Goal: Check status: Check status

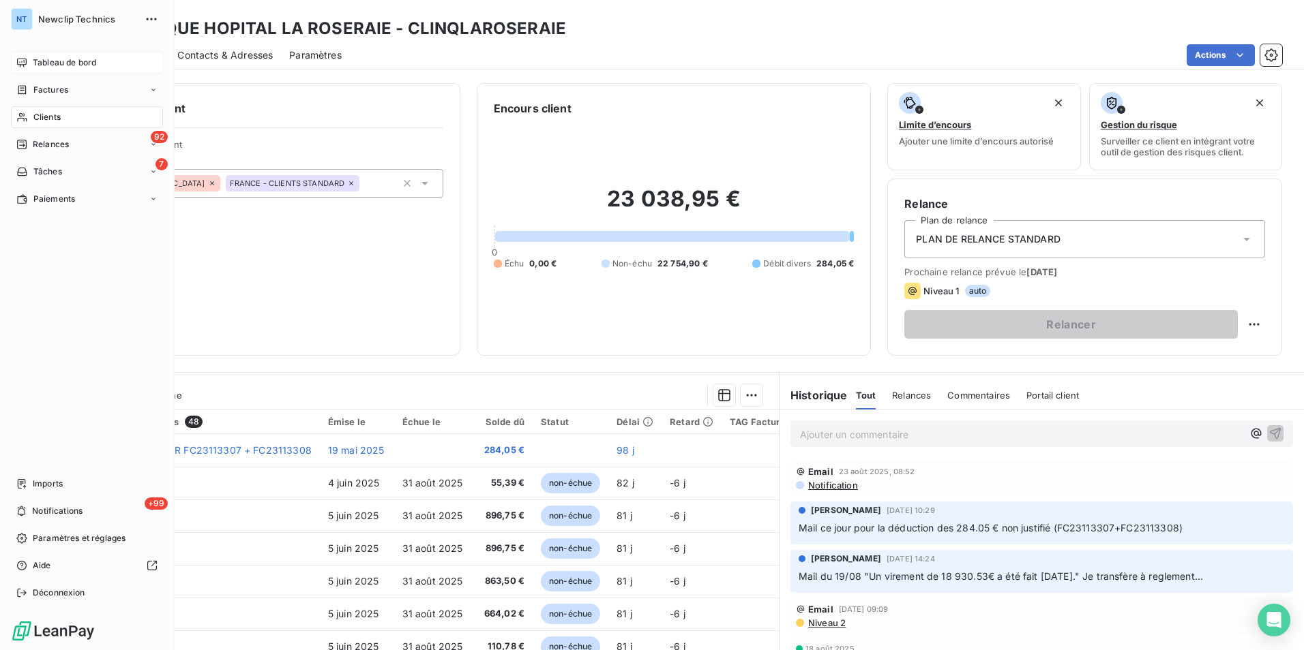
click at [56, 52] on div "Tableau de bord" at bounding box center [87, 63] width 152 height 22
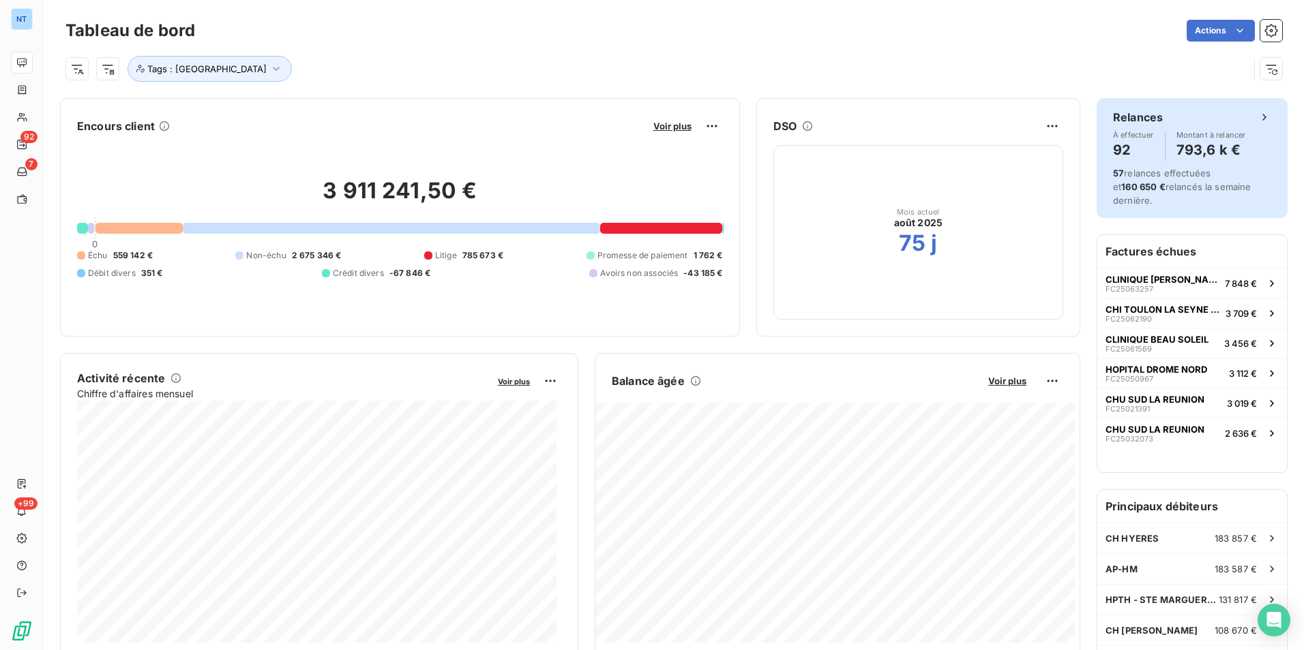
click at [1137, 123] on h6 "Relances" at bounding box center [1138, 117] width 50 height 16
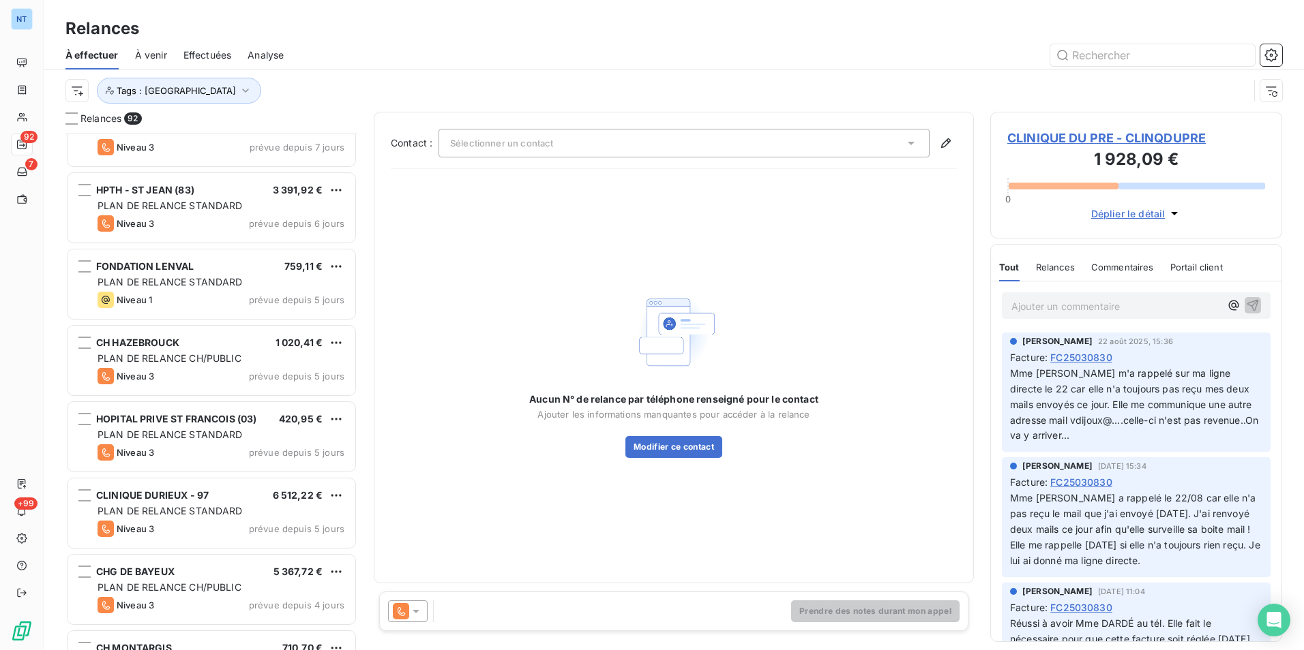
scroll to position [5759, 0]
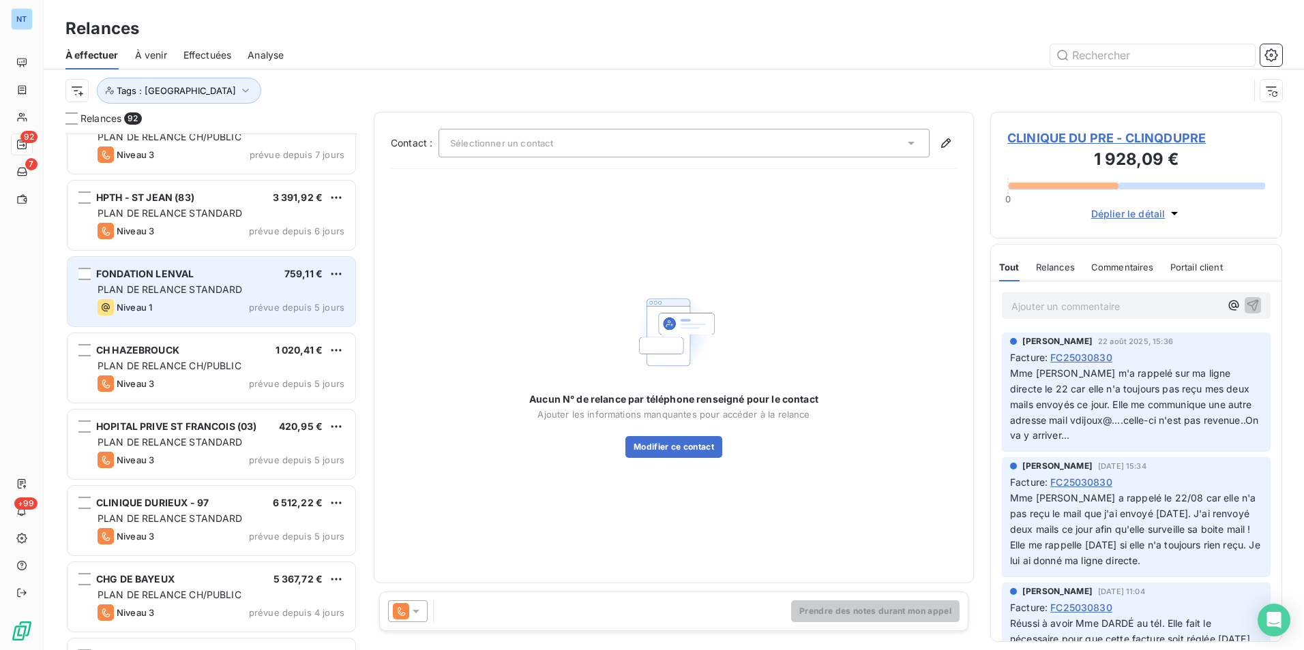
click at [205, 291] on span "PLAN DE RELANCE STANDARD" at bounding box center [169, 290] width 145 height 12
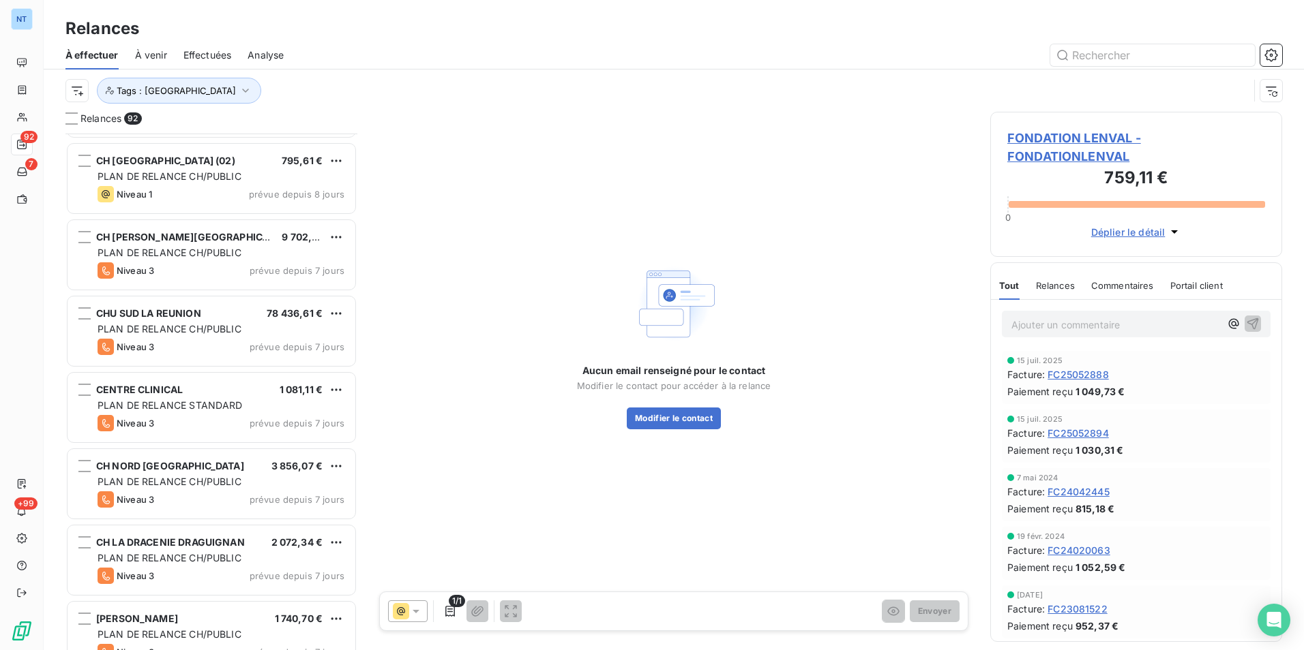
scroll to position [5009, 0]
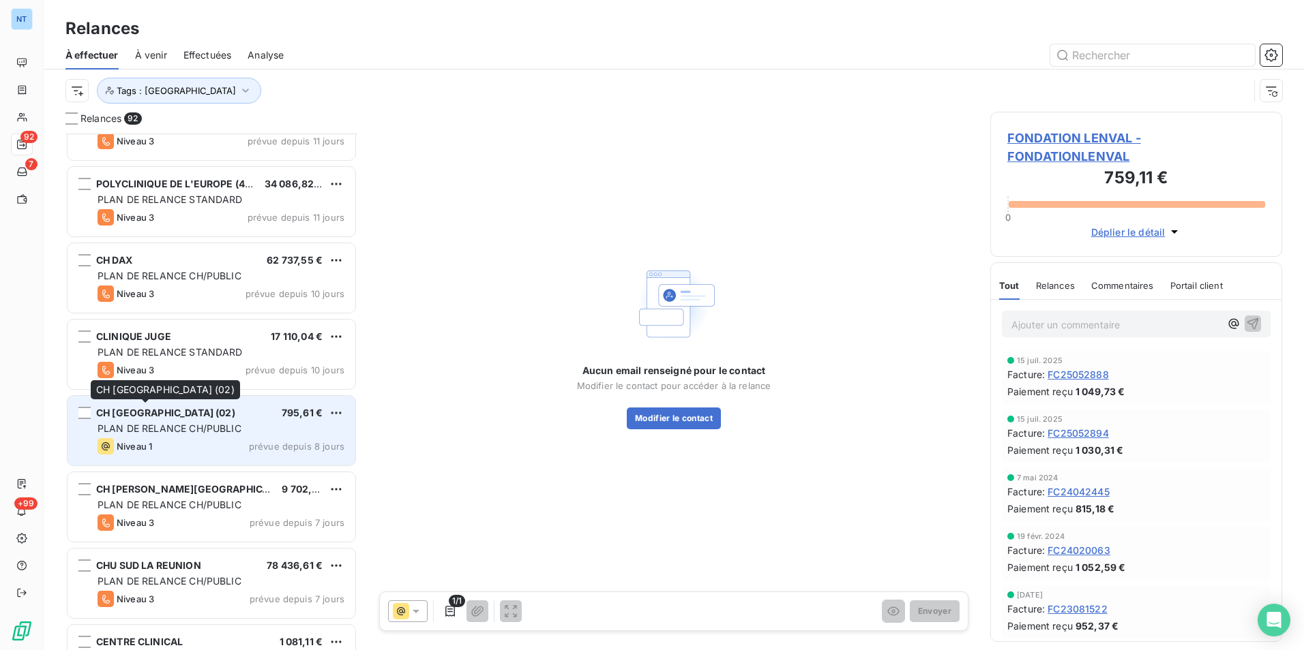
click at [168, 419] on div "CH [GEOGRAPHIC_DATA] (02)" at bounding box center [165, 413] width 139 height 14
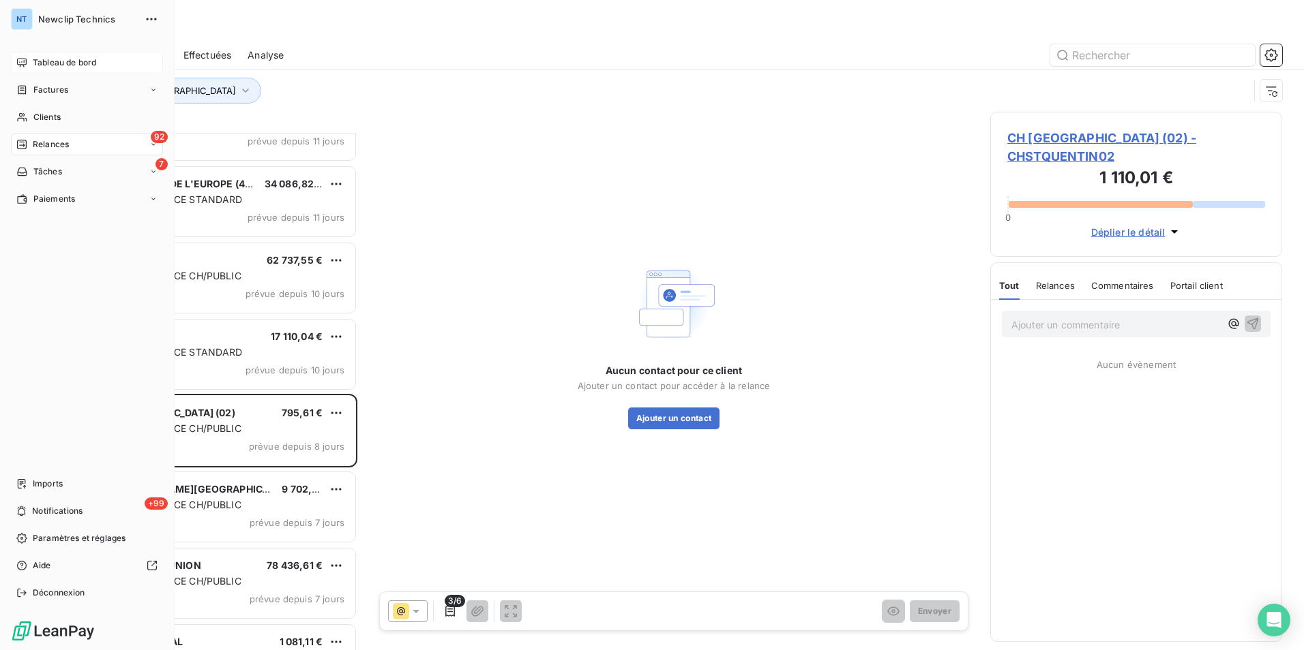
click at [25, 55] on div "Tableau de bord" at bounding box center [87, 63] width 152 height 22
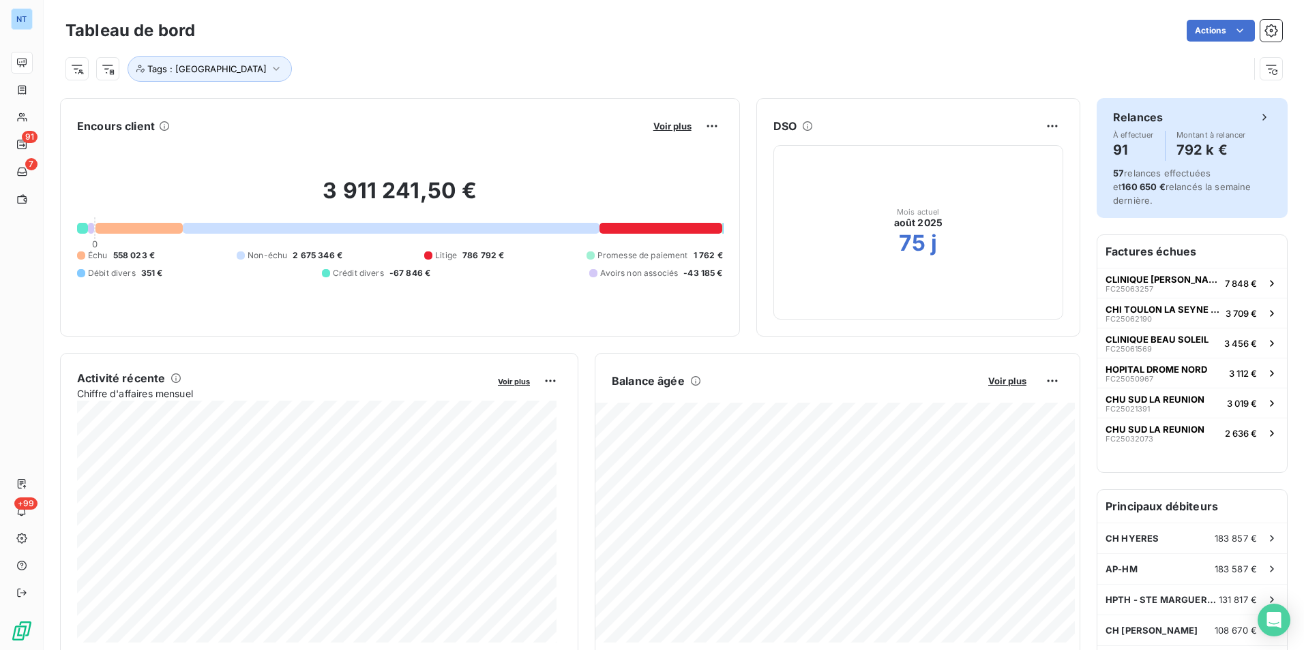
click at [1184, 153] on h4 "792 k €" at bounding box center [1211, 150] width 70 height 22
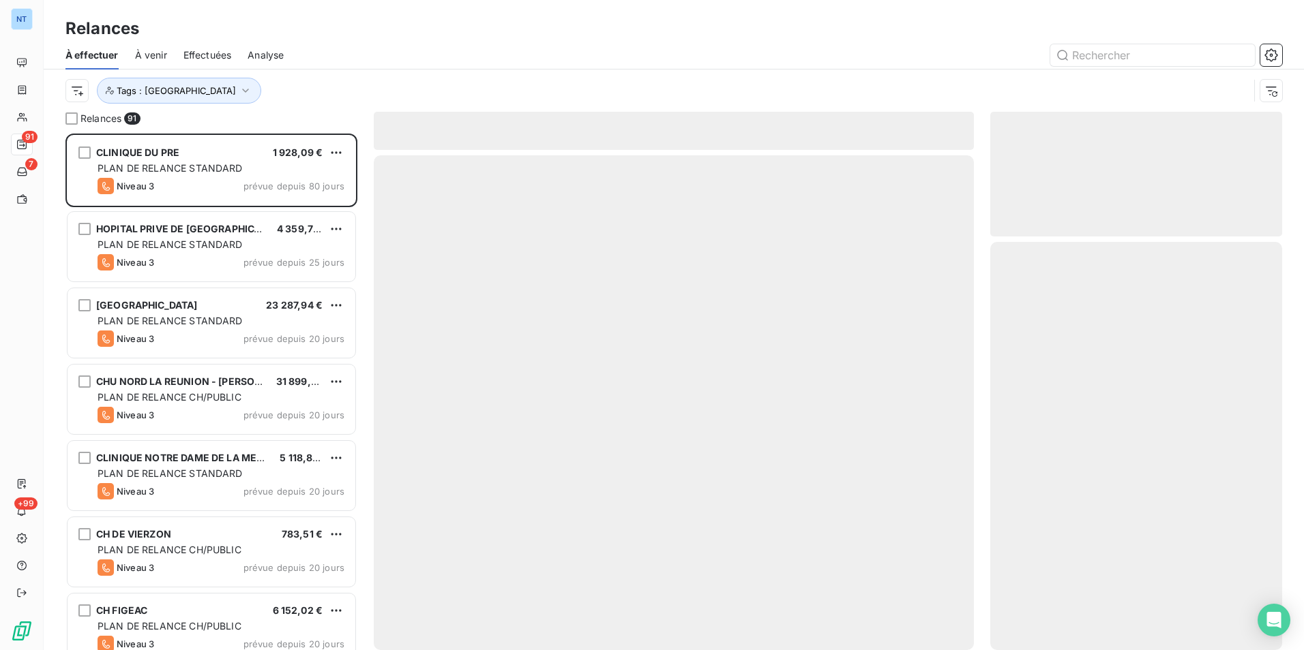
scroll to position [507, 282]
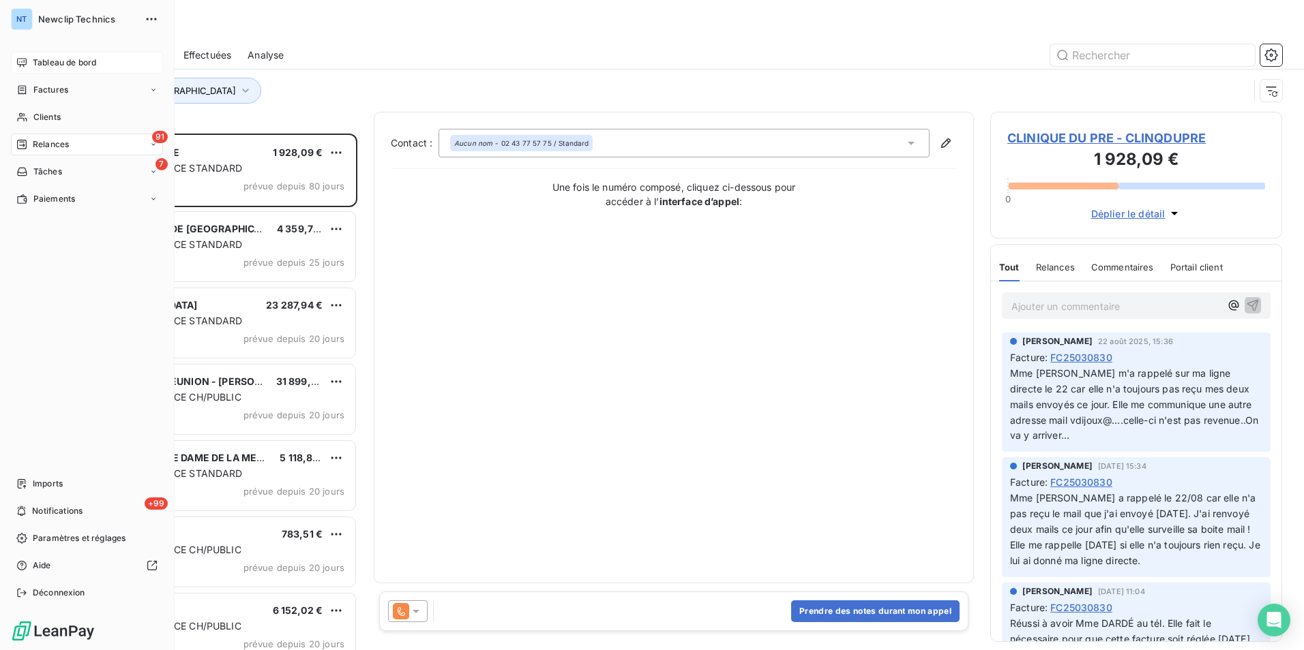
click at [39, 58] on span "Tableau de bord" at bounding box center [64, 63] width 63 height 12
